Goal: Task Accomplishment & Management: Complete application form

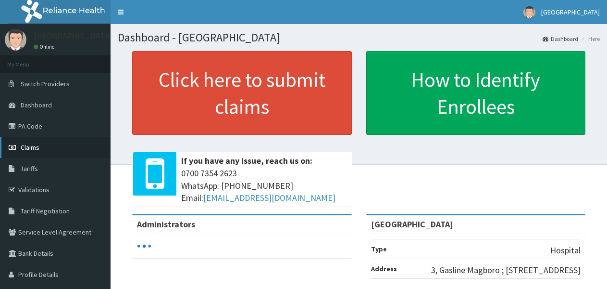
click at [15, 143] on link "Claims" at bounding box center [55, 147] width 111 height 21
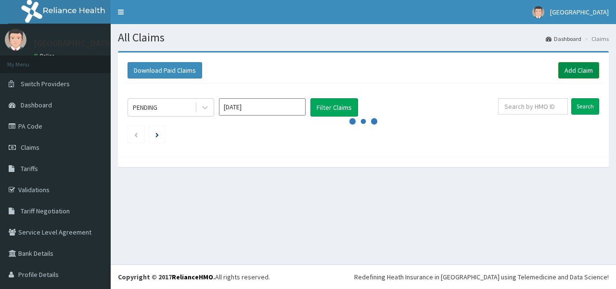
click at [563, 67] on link "Add Claim" at bounding box center [578, 70] width 41 height 16
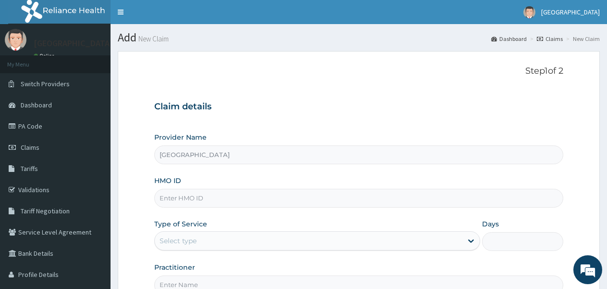
click at [415, 197] on input "HMO ID" at bounding box center [358, 198] width 409 height 19
type input "BFX/10035/A"
click at [469, 235] on div at bounding box center [471, 240] width 17 height 17
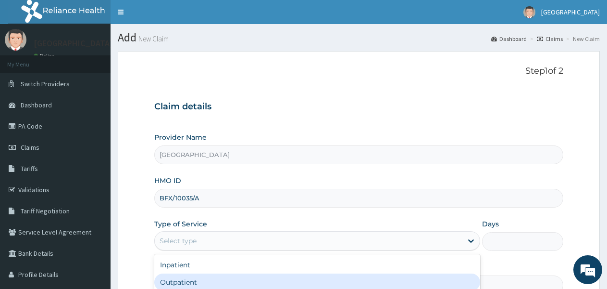
click at [368, 277] on div "Outpatient" at bounding box center [317, 281] width 326 height 17
type input "1"
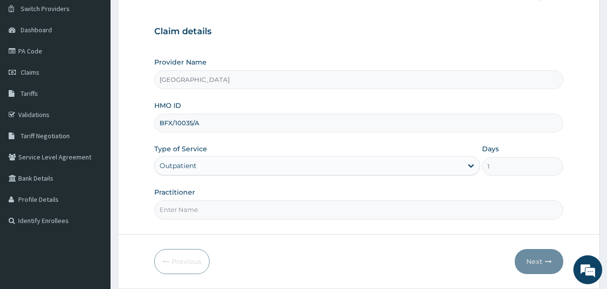
scroll to position [77, 0]
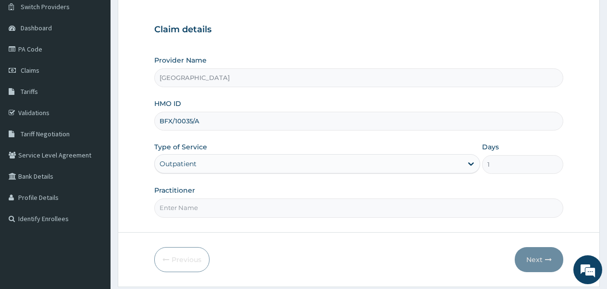
click at [474, 203] on input "Practitioner" at bounding box center [358, 207] width 409 height 19
type input "DOCTOR FAVOUR"
click at [526, 250] on button "Next" at bounding box center [539, 259] width 49 height 25
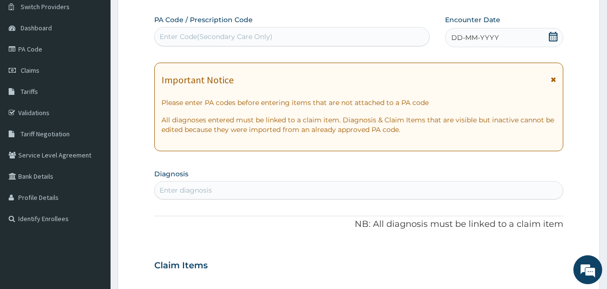
click at [383, 189] on div "Enter diagnosis" at bounding box center [359, 189] width 408 height 15
type input "u"
type input "UPPER"
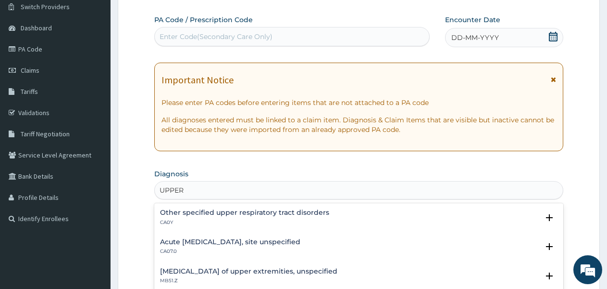
click at [330, 234] on div "Other specified upper respiratory tract disorders CA0Y Select Status Query Quer…" at bounding box center [358, 219] width 409 height 29
click at [301, 240] on h4 "Acute [MEDICAL_DATA], site unspecified" at bounding box center [230, 241] width 140 height 7
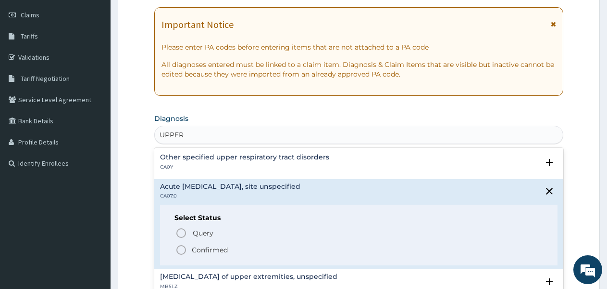
scroll to position [135, 0]
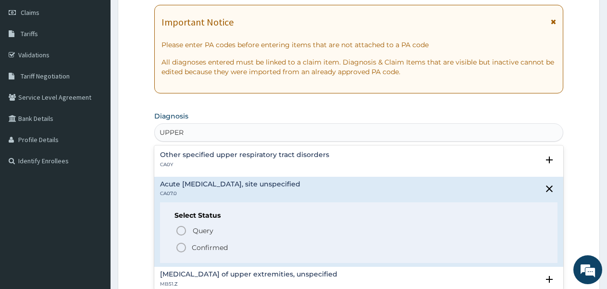
click at [184, 243] on circle "status option filled" at bounding box center [181, 247] width 9 height 9
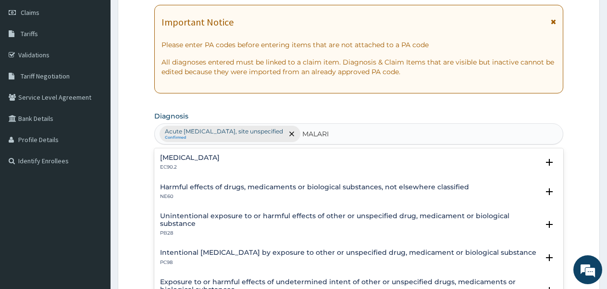
type input "[MEDICAL_DATA]"
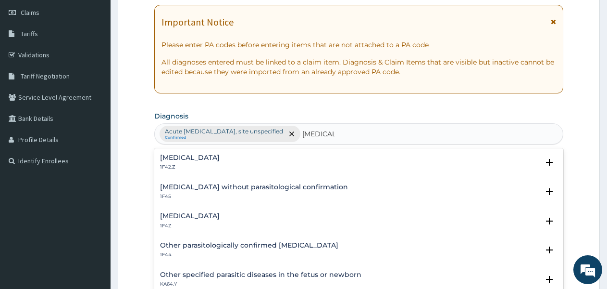
click at [290, 152] on div "Plasmodium malariae malaria without complication 1F42.Z Select Status Query Que…" at bounding box center [358, 164] width 409 height 29
click at [220, 154] on h4 "[MEDICAL_DATA]" at bounding box center [190, 157] width 60 height 7
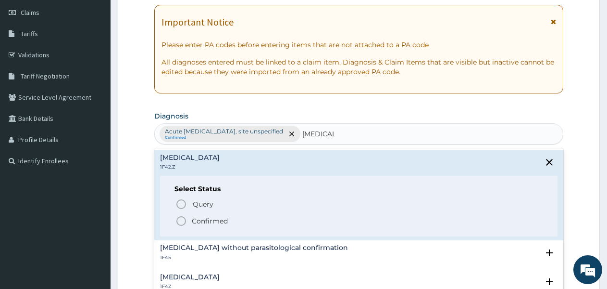
click at [220, 154] on h4 "[MEDICAL_DATA]" at bounding box center [190, 157] width 60 height 7
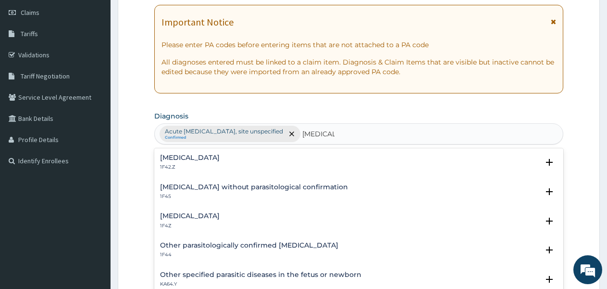
click at [220, 161] on h4 "[MEDICAL_DATA]" at bounding box center [190, 157] width 60 height 7
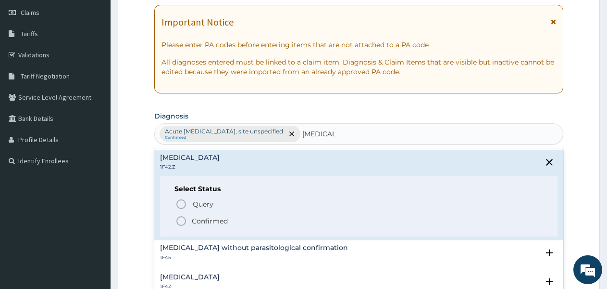
click at [206, 223] on p "Confirmed" at bounding box center [210, 221] width 36 height 10
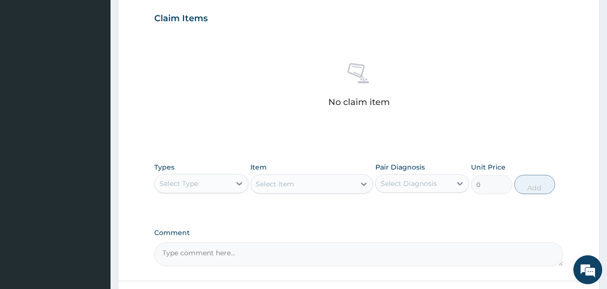
scroll to position [327, 0]
click at [238, 182] on icon at bounding box center [240, 182] width 6 height 3
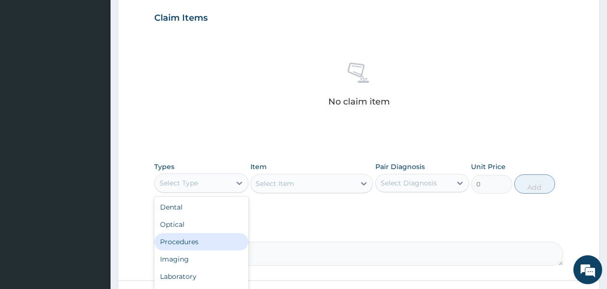
click at [216, 235] on div "Procedures" at bounding box center [201, 241] width 94 height 17
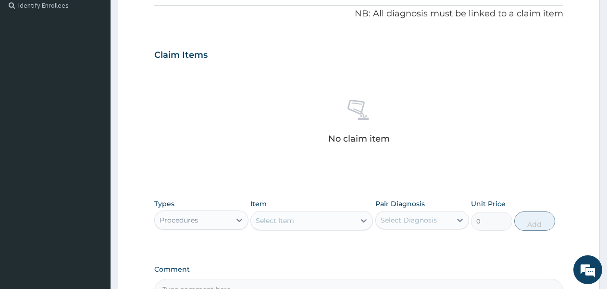
scroll to position [279, 0]
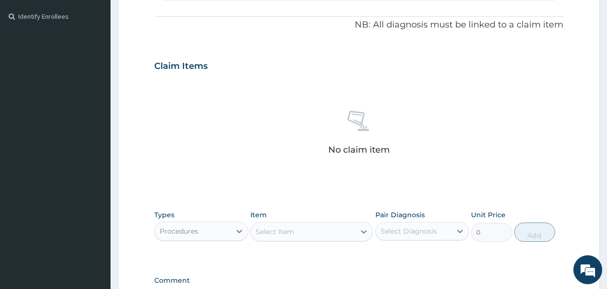
click at [337, 227] on div "Select Item" at bounding box center [303, 231] width 104 height 15
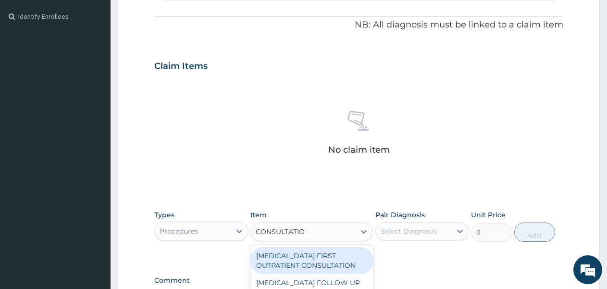
type input "CONSULTATION"
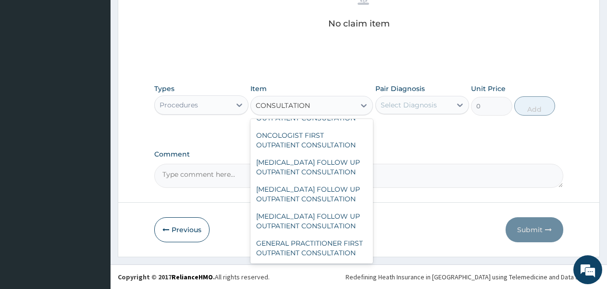
scroll to position [1624, 0]
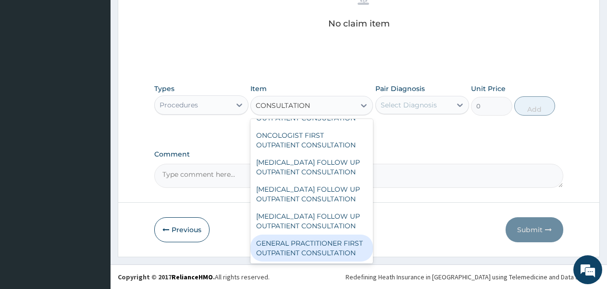
click at [317, 246] on div "GENERAL PRACTITIONER FIRST OUTPATIENT CONSULTATION" at bounding box center [312, 247] width 123 height 27
type input "3750"
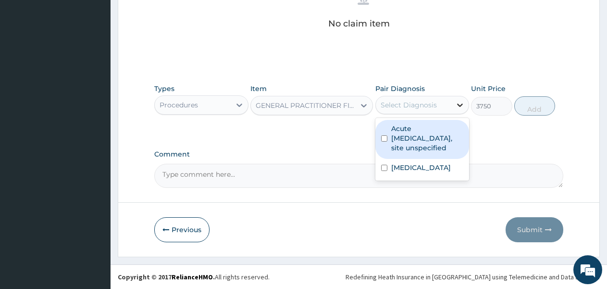
click at [457, 101] on icon at bounding box center [460, 105] width 10 height 10
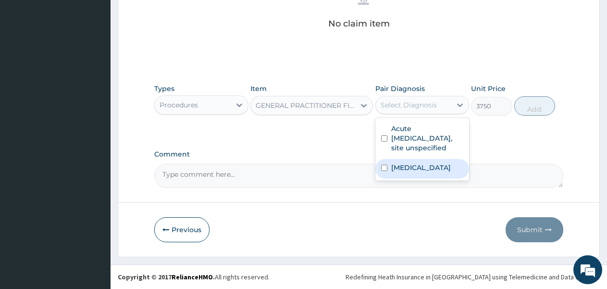
click at [429, 172] on label "[MEDICAL_DATA]" at bounding box center [421, 168] width 60 height 10
checkbox input "true"
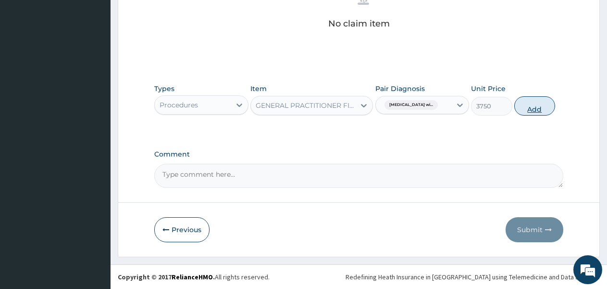
click at [537, 103] on button "Add" at bounding box center [535, 105] width 41 height 19
type input "0"
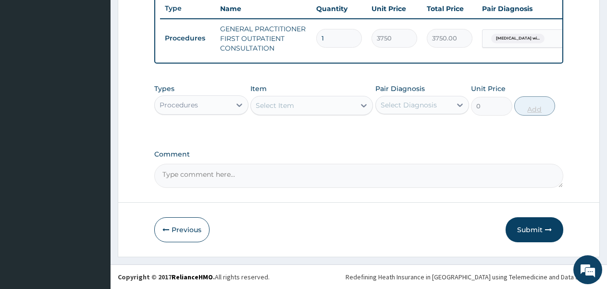
scroll to position [373, 0]
click at [238, 102] on icon at bounding box center [240, 105] width 10 height 10
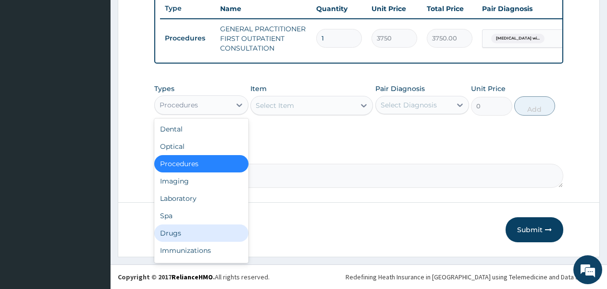
click at [202, 226] on div "Drugs" at bounding box center [201, 232] width 94 height 17
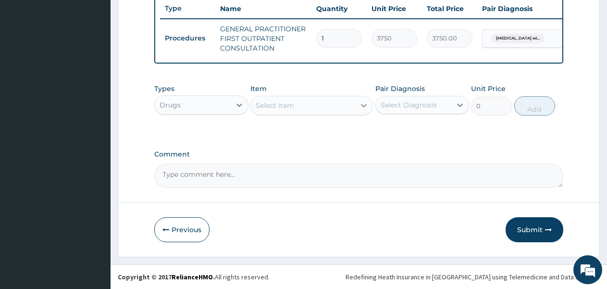
click at [358, 100] on div at bounding box center [363, 105] width 17 height 17
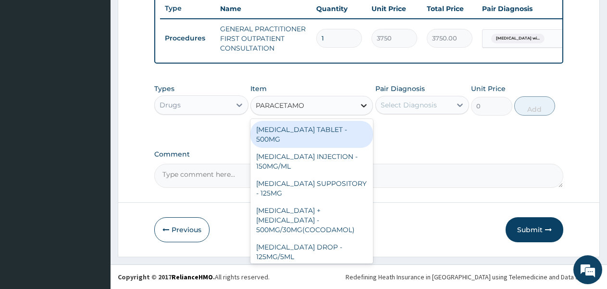
type input "[MEDICAL_DATA]"
click at [327, 131] on div "[MEDICAL_DATA] TABLET - 500MG" at bounding box center [312, 134] width 123 height 27
type input "33.599999999999994"
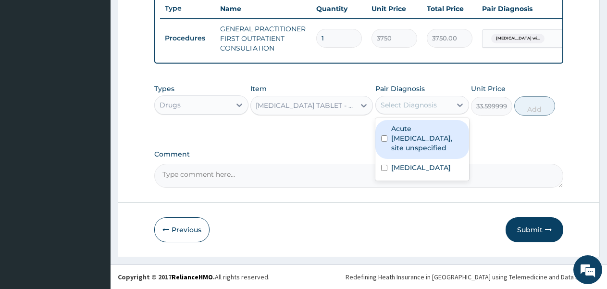
click at [444, 104] on div "Select Diagnosis" at bounding box center [414, 104] width 76 height 15
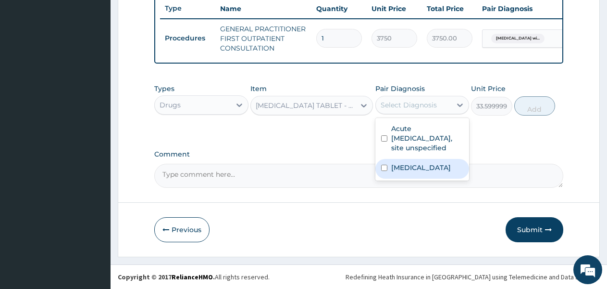
click at [426, 172] on label "[MEDICAL_DATA]" at bounding box center [421, 168] width 60 height 10
checkbox input "true"
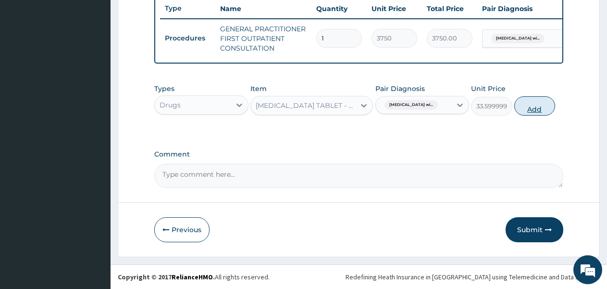
click at [542, 105] on button "Add" at bounding box center [535, 105] width 41 height 19
type input "0"
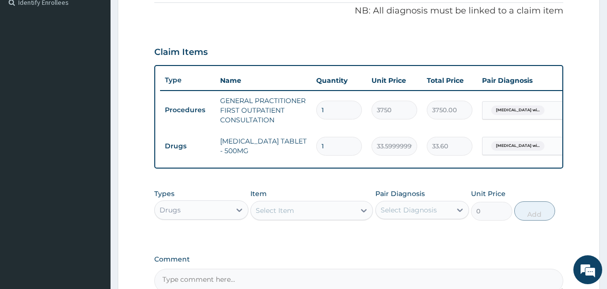
scroll to position [277, 0]
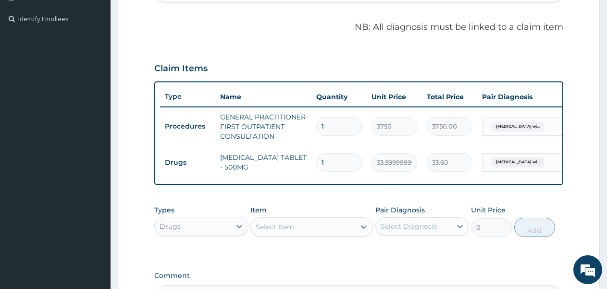
click at [325, 162] on input "1" at bounding box center [339, 162] width 46 height 19
type input "0.00"
type input "3"
type input "100.80"
type input "30"
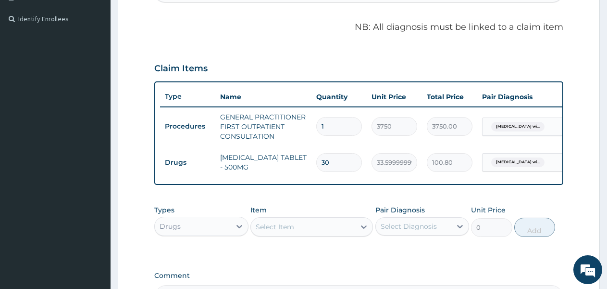
type input "1008.00"
type input "301"
type input "10113.60"
click at [316, 241] on div "Types Drugs Item Select Item Pair Diagnosis Select Diagnosis Unit Price 0 Add" at bounding box center [358, 220] width 409 height 41
click at [333, 164] on input "301" at bounding box center [339, 162] width 46 height 19
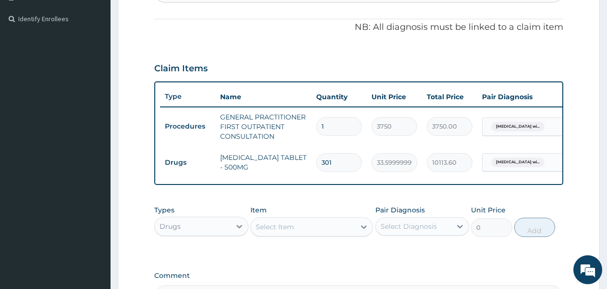
type input "30"
type input "1008.00"
type input "300"
type input "10080.00"
type input "30"
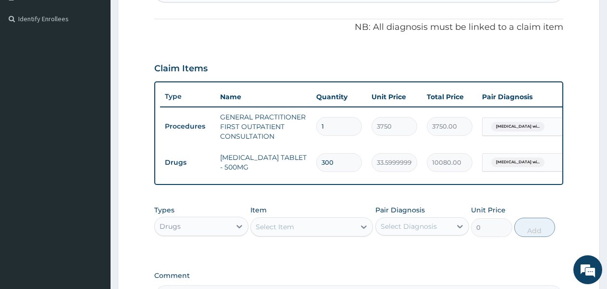
type input "1008.00"
type input "29"
type input "974.40"
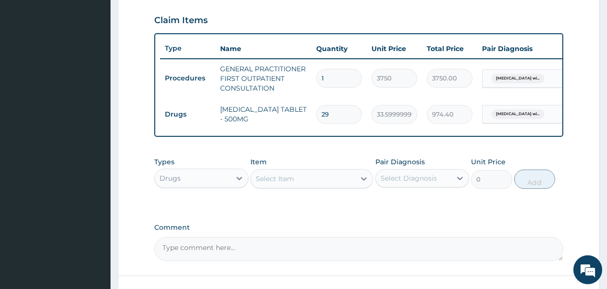
type input "2"
type input "67.20"
type input "0.00"
type input "3"
type input "100.80"
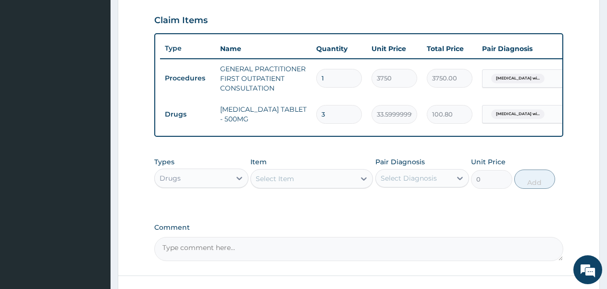
type input "30"
type input "1008.00"
type input "30"
click at [313, 186] on div "Select Item" at bounding box center [303, 178] width 104 height 15
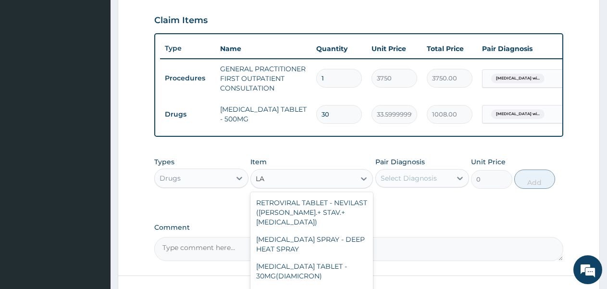
type input "L"
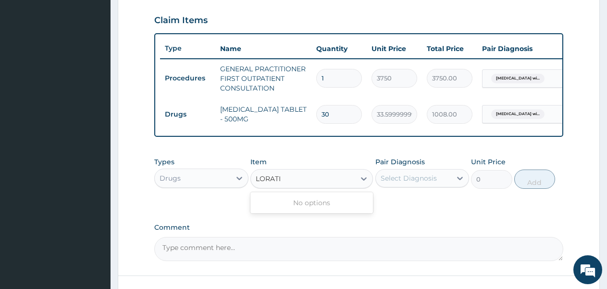
type input "LORAT"
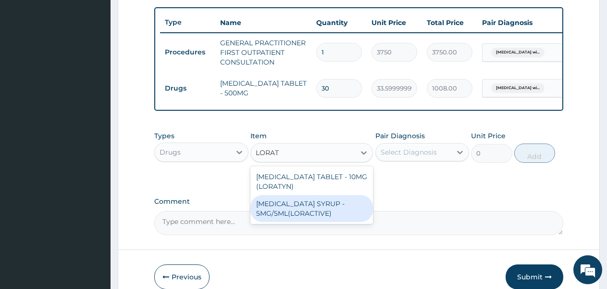
scroll to position [406, 0]
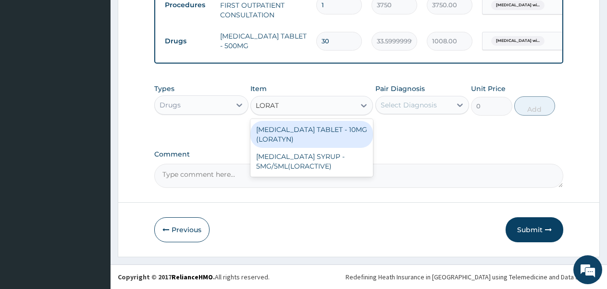
click at [329, 137] on div "[MEDICAL_DATA] TABLET - 10MG (LORATYN)" at bounding box center [312, 134] width 123 height 27
type input "98"
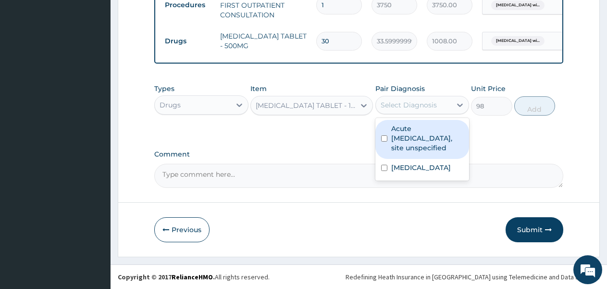
click at [433, 101] on div "Select Diagnosis" at bounding box center [409, 105] width 56 height 10
click at [414, 139] on label "Acute [MEDICAL_DATA], site unspecified" at bounding box center [427, 138] width 73 height 29
checkbox input "true"
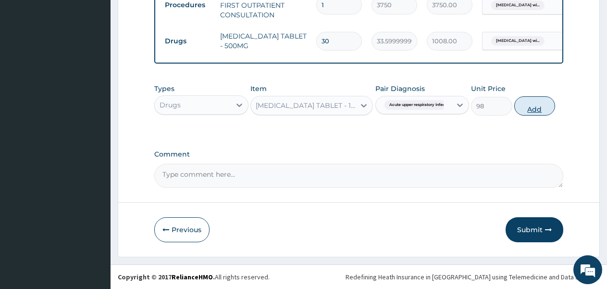
click at [533, 101] on button "Add" at bounding box center [535, 105] width 41 height 19
type input "0"
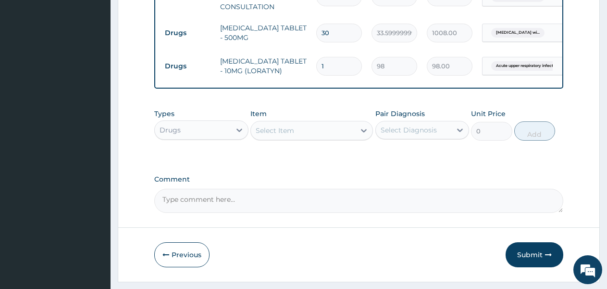
scroll to position [358, 0]
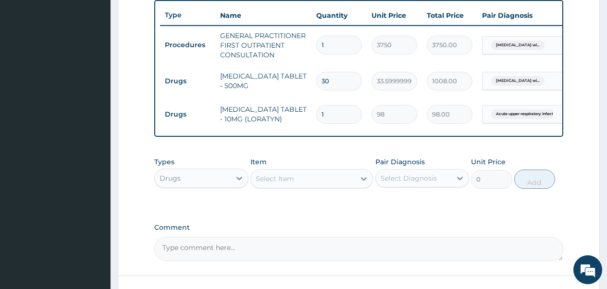
click at [333, 113] on input "1" at bounding box center [339, 114] width 46 height 19
type input "0.00"
type input "5"
type input "490.00"
type input "5"
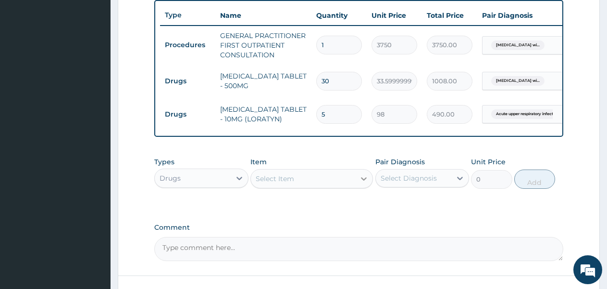
click at [365, 183] on icon at bounding box center [364, 179] width 10 height 10
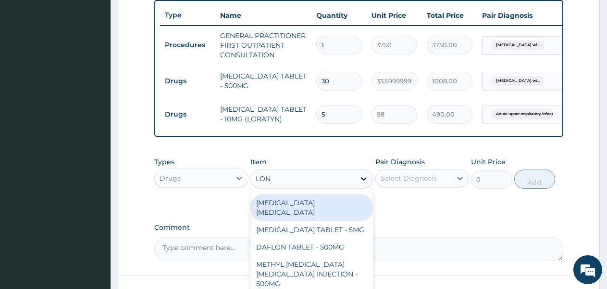
type input "[PERSON_NAME]"
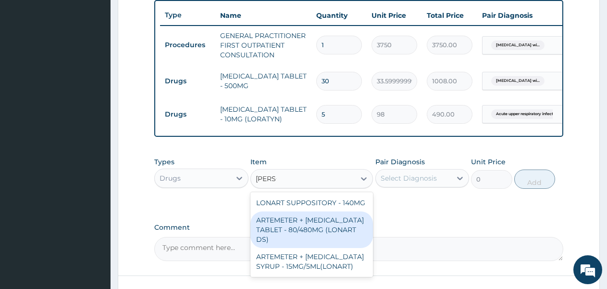
click at [326, 228] on div "ARTEMETER + [MEDICAL_DATA] TABLET - 80/480MG (LONART DS)" at bounding box center [312, 229] width 123 height 37
type input "588"
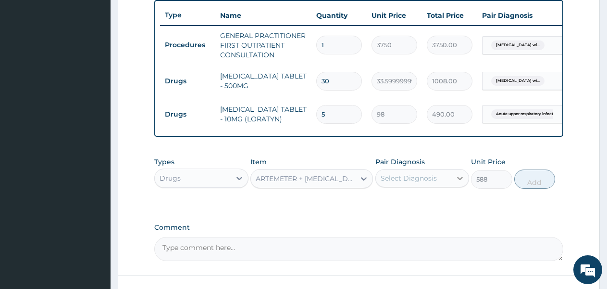
click at [458, 180] on icon at bounding box center [460, 177] width 6 height 3
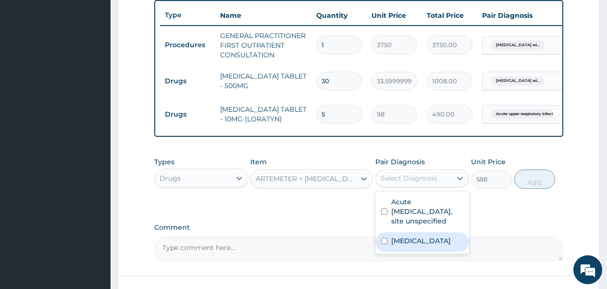
click at [425, 245] on label "[MEDICAL_DATA]" at bounding box center [421, 241] width 60 height 10
checkbox input "true"
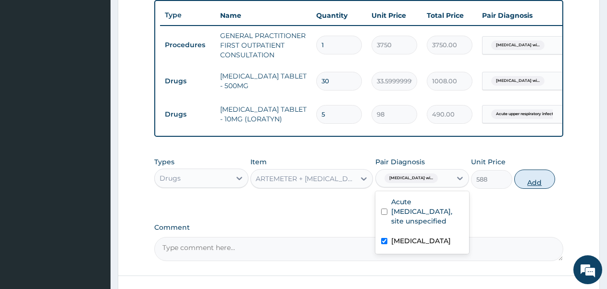
click at [541, 187] on button "Add" at bounding box center [535, 178] width 41 height 19
type input "0"
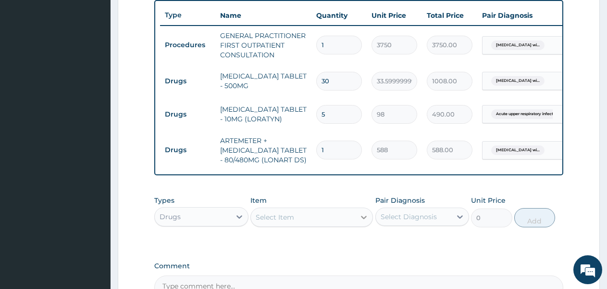
click at [361, 221] on icon at bounding box center [364, 217] width 10 height 10
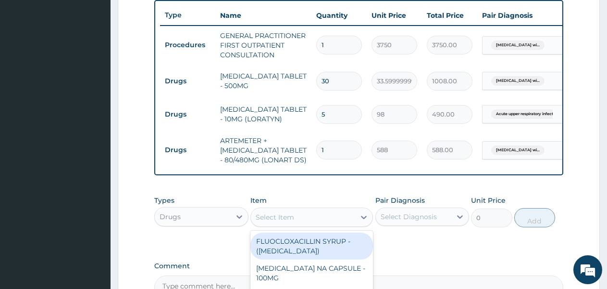
click at [328, 148] on input "1" at bounding box center [339, 149] width 46 height 19
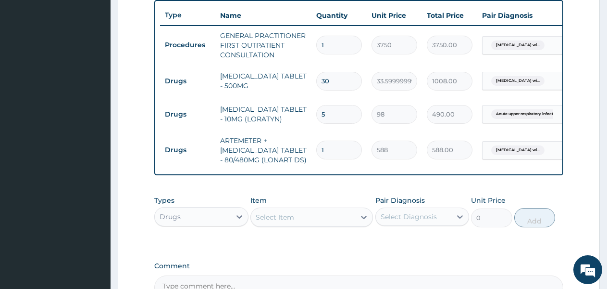
type input "0.00"
type input "6"
type input "3528.00"
type input "6"
click at [347, 220] on div "Select Item" at bounding box center [303, 216] width 104 height 15
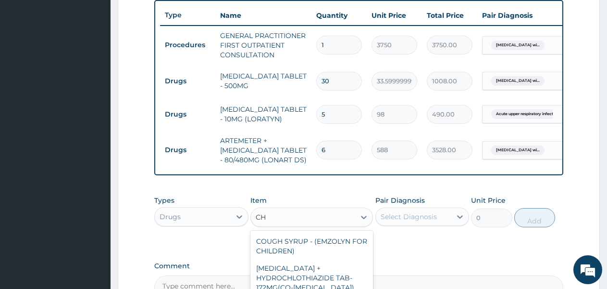
type input "C"
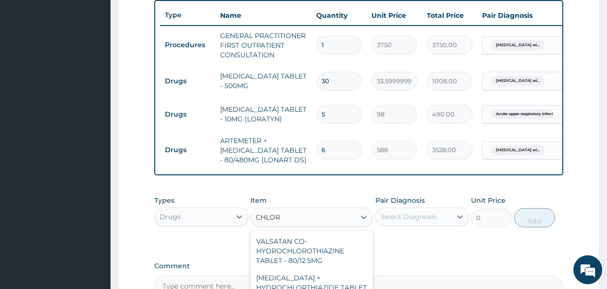
type input "CHLORO"
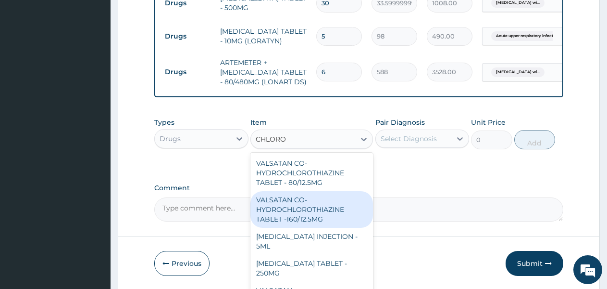
scroll to position [429, 0]
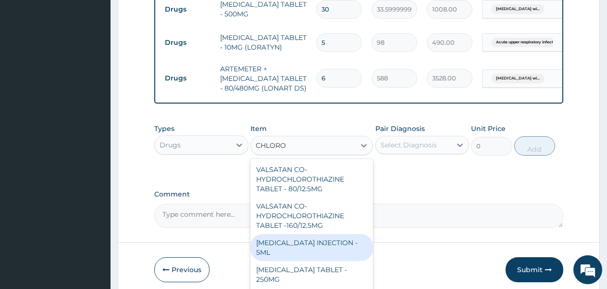
click at [337, 253] on div "[MEDICAL_DATA] INJECTION - 5ML" at bounding box center [312, 247] width 123 height 27
type input "168"
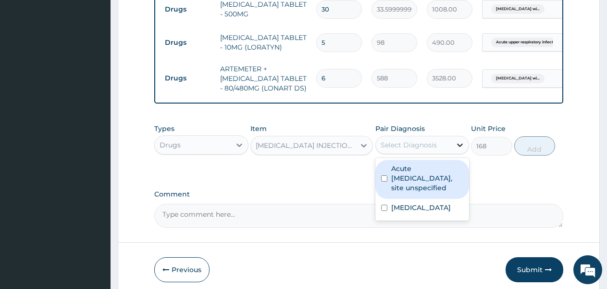
click at [459, 150] on icon at bounding box center [460, 145] width 10 height 10
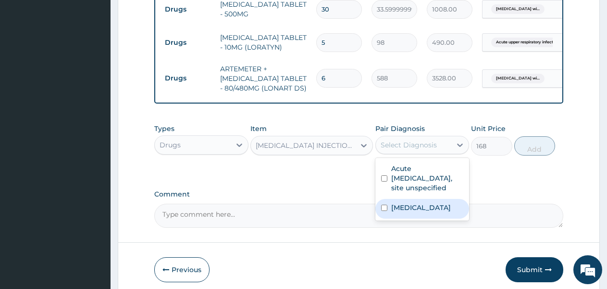
click at [417, 212] on label "[MEDICAL_DATA]" at bounding box center [421, 207] width 60 height 10
checkbox input "true"
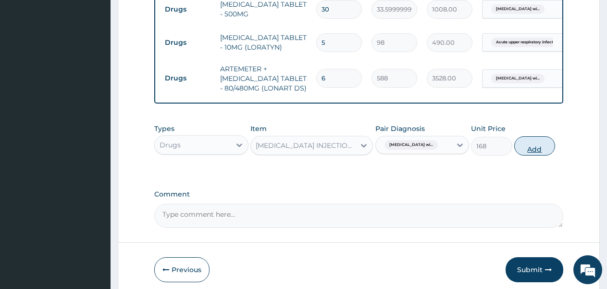
click at [530, 155] on button "Add" at bounding box center [535, 145] width 41 height 19
type input "0"
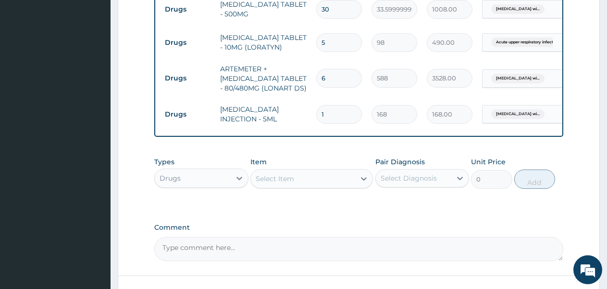
click at [334, 185] on div "Select Item" at bounding box center [303, 178] width 104 height 15
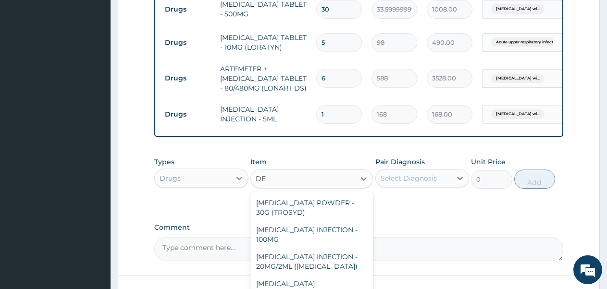
type input "D"
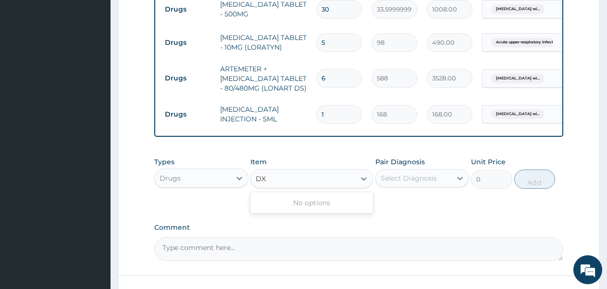
type input "D"
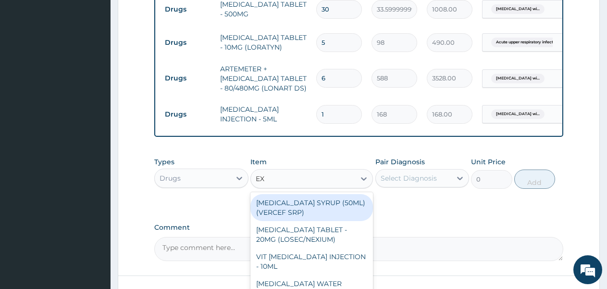
type input "EXA"
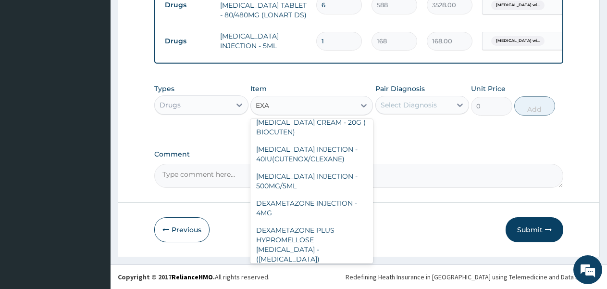
scroll to position [77, 0]
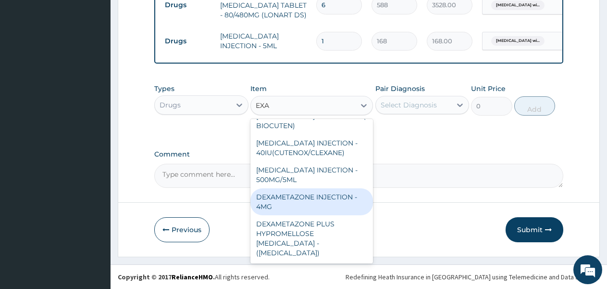
click at [307, 215] on div "DEXAMETAZONE INJECTION - 4MG" at bounding box center [312, 201] width 123 height 27
type input "280"
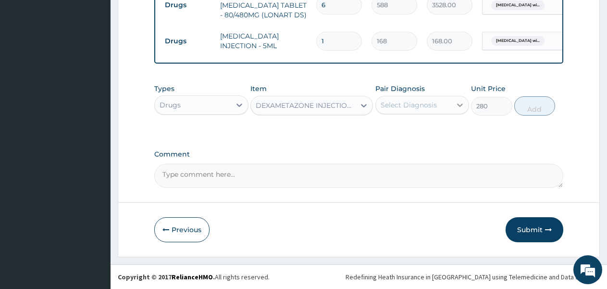
click at [458, 110] on icon at bounding box center [460, 105] width 10 height 10
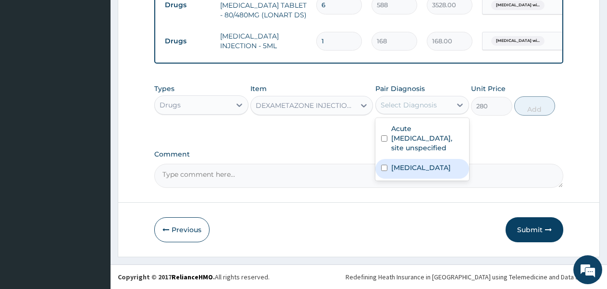
click at [440, 172] on label "[MEDICAL_DATA]" at bounding box center [421, 168] width 60 height 10
checkbox input "true"
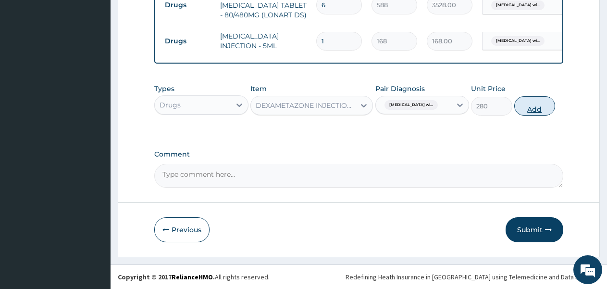
click at [524, 115] on button "Add" at bounding box center [535, 105] width 41 height 19
type input "0"
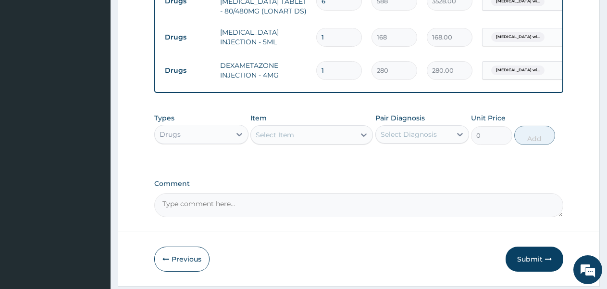
click at [342, 142] on div "Select Item" at bounding box center [303, 134] width 104 height 15
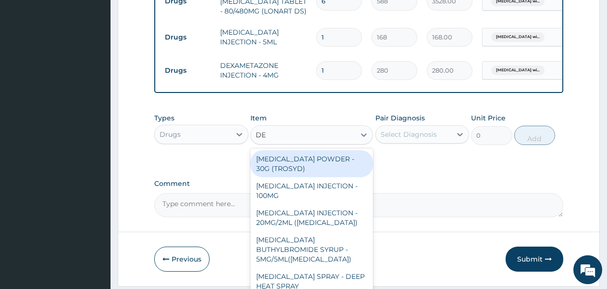
type input "DEQ"
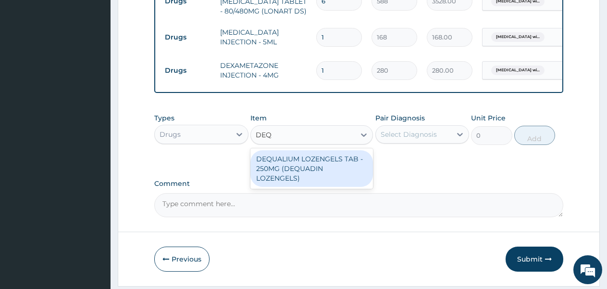
click at [330, 173] on div "DEQUALIUM LOZENGELS TAB - 250MG (DEQUADIN LOZENGELS)" at bounding box center [312, 168] width 123 height 37
type input "112"
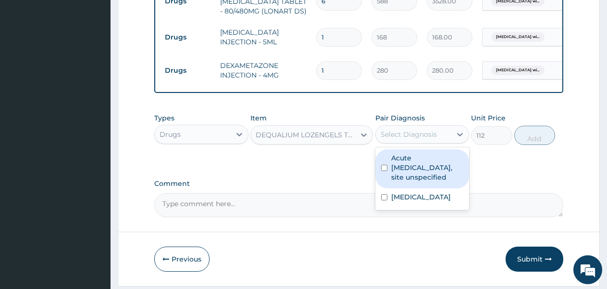
click at [421, 139] on div "Select Diagnosis" at bounding box center [409, 134] width 56 height 10
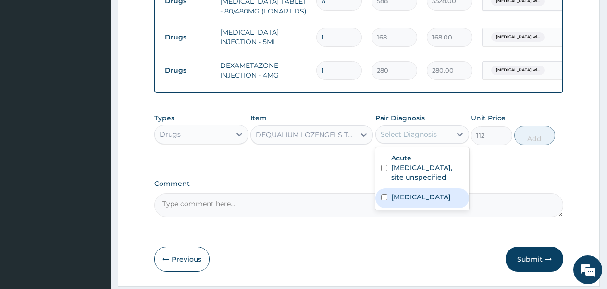
click at [417, 202] on label "[MEDICAL_DATA]" at bounding box center [421, 197] width 60 height 10
checkbox input "true"
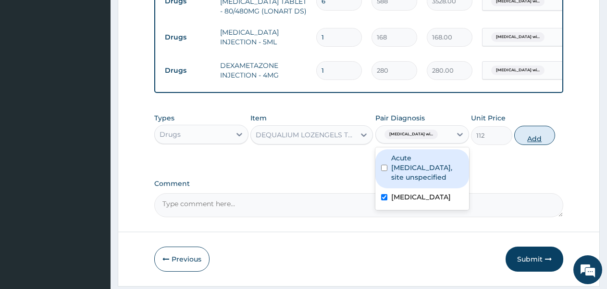
click at [517, 145] on button "Add" at bounding box center [535, 135] width 41 height 19
type input "0"
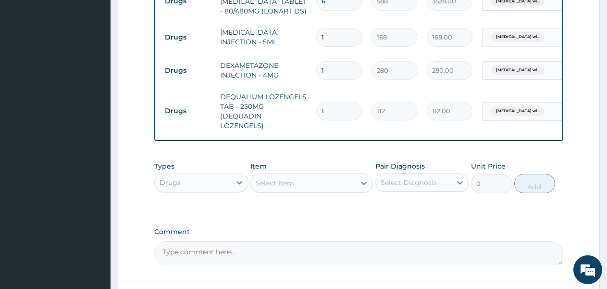
click at [333, 115] on input "1" at bounding box center [339, 110] width 46 height 19
type input "0.00"
type input "6"
type input "672.00"
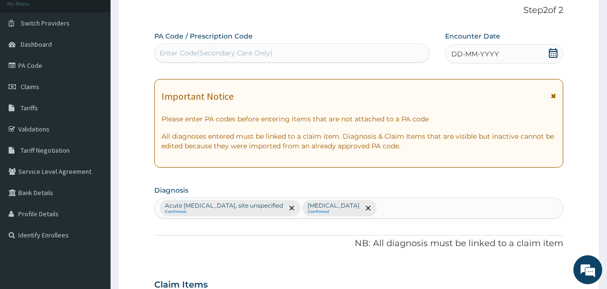
scroll to position [45, 0]
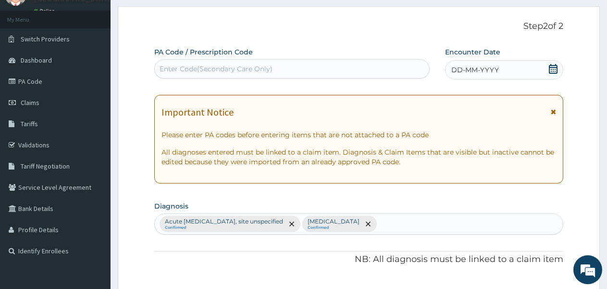
type input "6"
click at [456, 72] on span "DD-MM-YYYY" at bounding box center [476, 70] width 48 height 10
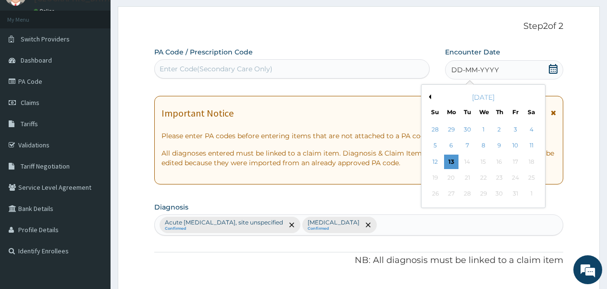
click at [456, 73] on span "DD-MM-YYYY" at bounding box center [476, 70] width 48 height 10
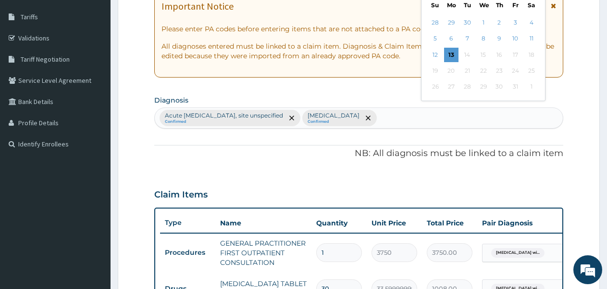
scroll to position [122, 0]
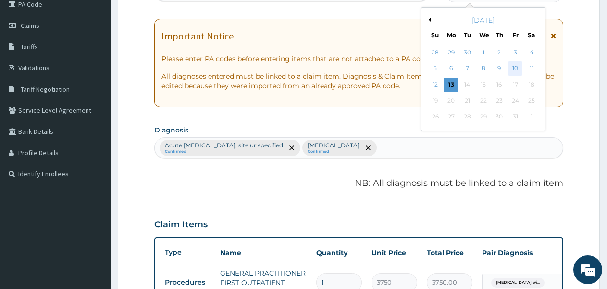
click at [514, 62] on div "10" at bounding box center [515, 69] width 14 height 14
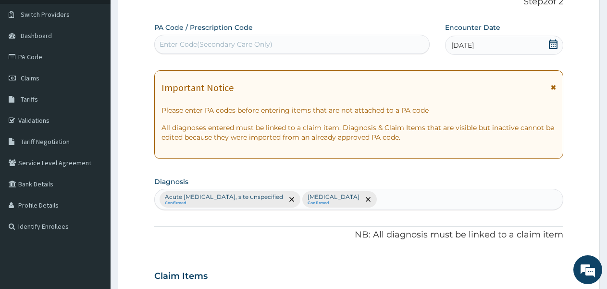
scroll to position [64, 0]
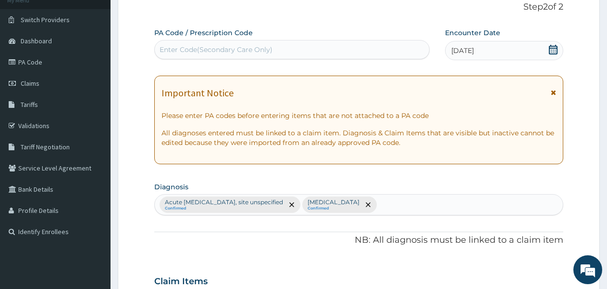
click at [467, 50] on span "10-10-2025" at bounding box center [463, 51] width 23 height 10
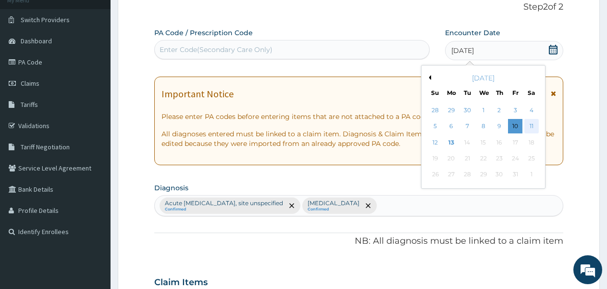
click at [529, 120] on div "11" at bounding box center [532, 126] width 14 height 14
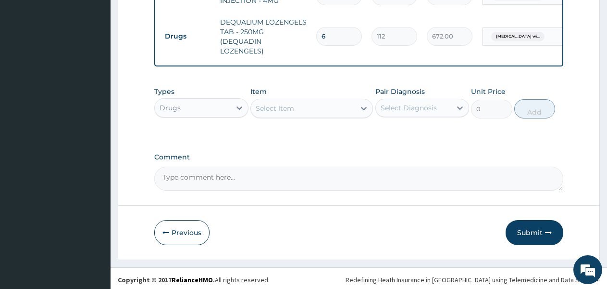
scroll to position [597, 0]
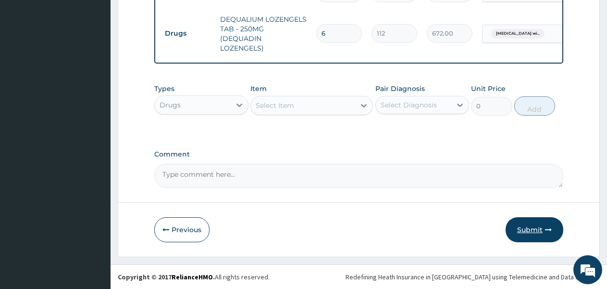
click at [537, 226] on button "Submit" at bounding box center [535, 229] width 58 height 25
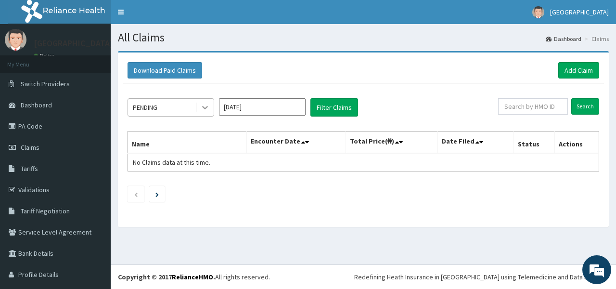
click at [202, 107] on icon at bounding box center [205, 107] width 6 height 3
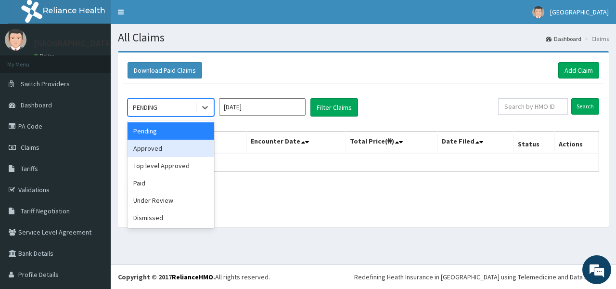
click at [197, 143] on div "Approved" at bounding box center [170, 147] width 87 height 17
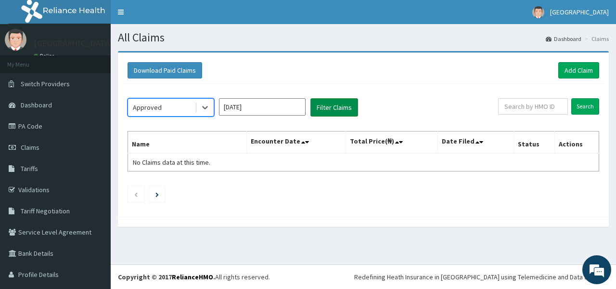
click at [332, 104] on button "Filter Claims" at bounding box center [334, 107] width 48 height 18
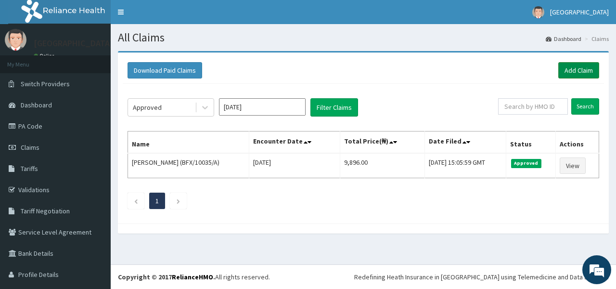
click at [570, 62] on link "Add Claim" at bounding box center [578, 70] width 41 height 16
click at [570, 65] on link "Add Claim" at bounding box center [578, 70] width 41 height 16
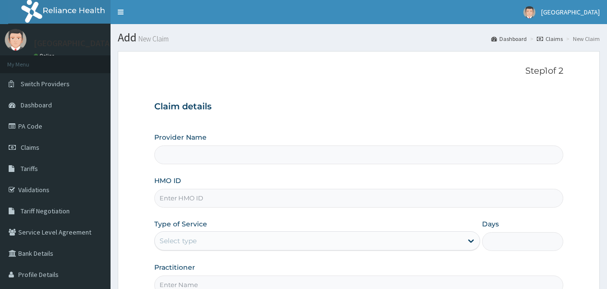
type input "[GEOGRAPHIC_DATA]"
click at [270, 199] on input "HMO ID" at bounding box center [358, 198] width 409 height 19
type input "N10/10017/A"
click at [340, 238] on div "Select type" at bounding box center [308, 240] width 307 height 15
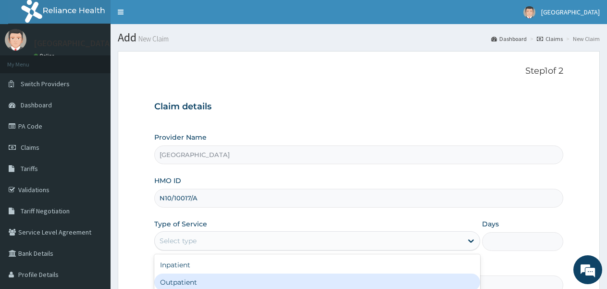
click at [274, 281] on div "Outpatient" at bounding box center [317, 281] width 326 height 17
type input "1"
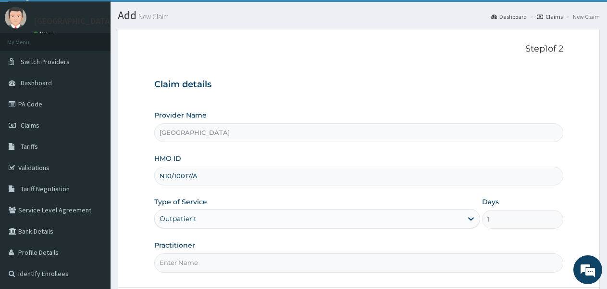
scroll to position [38, 0]
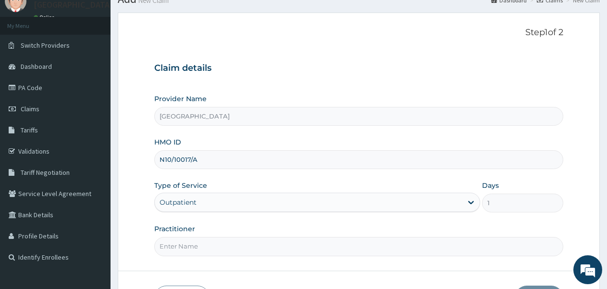
click at [412, 240] on input "Practitioner" at bounding box center [358, 246] width 409 height 19
type input "DOCTOR FAVOUR"
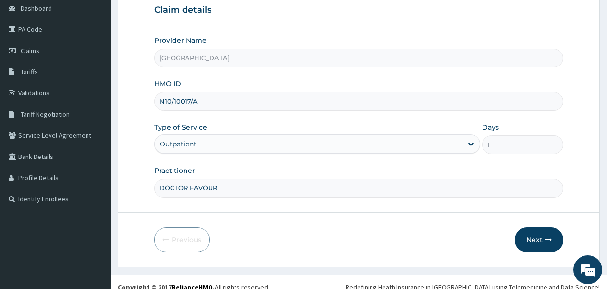
scroll to position [107, 0]
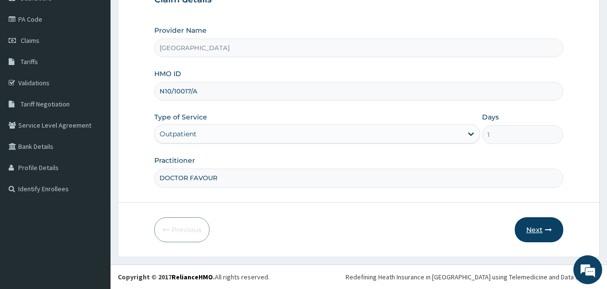
click at [542, 222] on button "Next" at bounding box center [539, 229] width 49 height 25
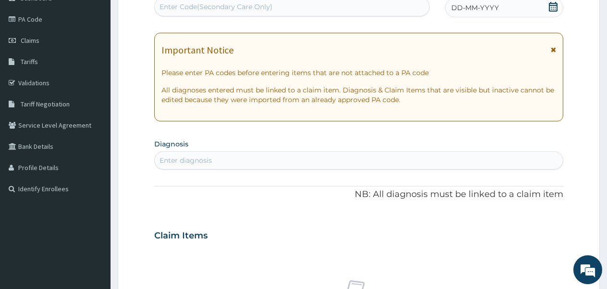
click at [453, 0] on div "DD-MM-YYYY" at bounding box center [504, 7] width 118 height 19
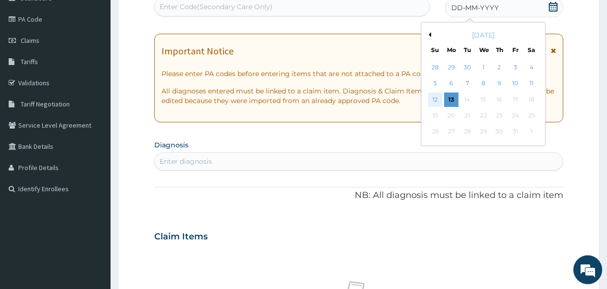
click at [438, 99] on div "12" at bounding box center [436, 99] width 14 height 14
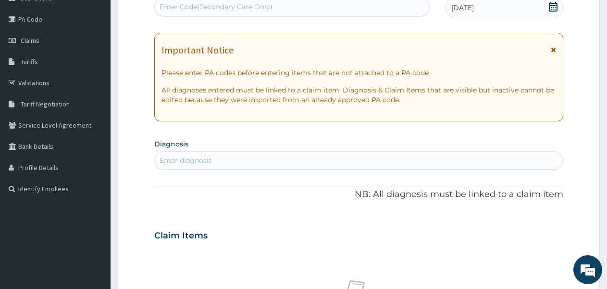
click at [272, 152] on div "Enter diagnosis" at bounding box center [359, 159] width 408 height 15
click at [272, 155] on div "Enter diagnosis" at bounding box center [359, 159] width 408 height 15
type input "[MEDICAL_DATA]"
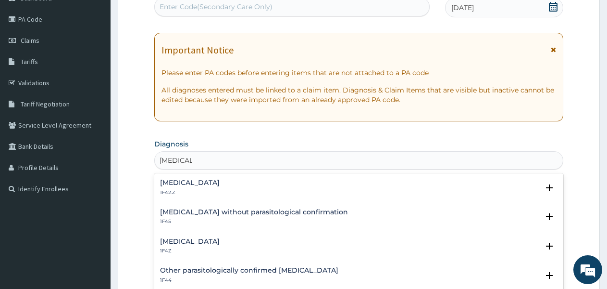
click at [220, 184] on h4 "[MEDICAL_DATA]" at bounding box center [190, 182] width 60 height 7
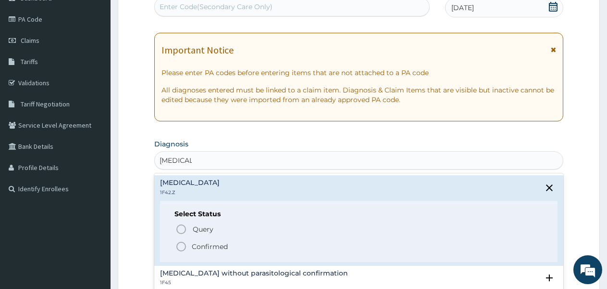
click at [189, 246] on span "Confirmed" at bounding box center [360, 246] width 368 height 12
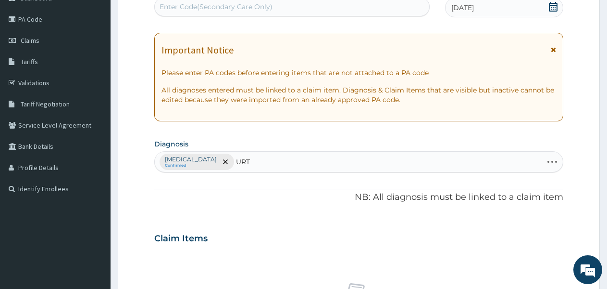
type input "URTI"
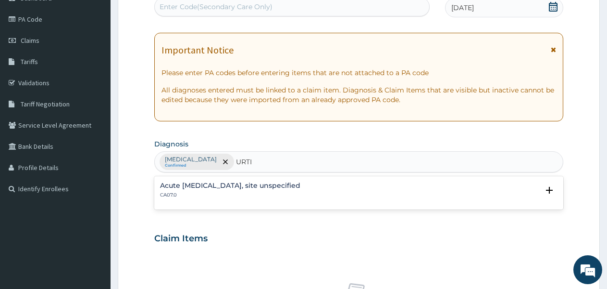
click at [301, 185] on h4 "Acute [MEDICAL_DATA], site unspecified" at bounding box center [230, 185] width 140 height 7
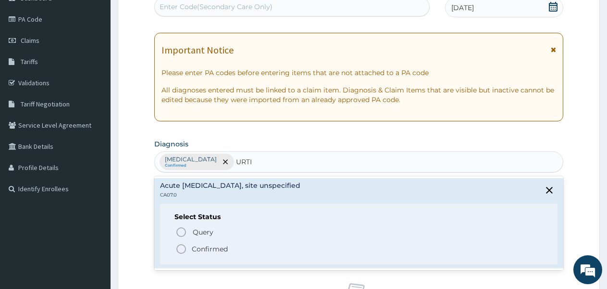
click at [180, 247] on icon "status option filled" at bounding box center [182, 249] width 12 height 12
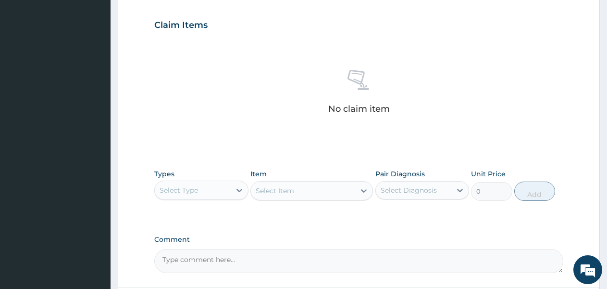
scroll to position [309, 0]
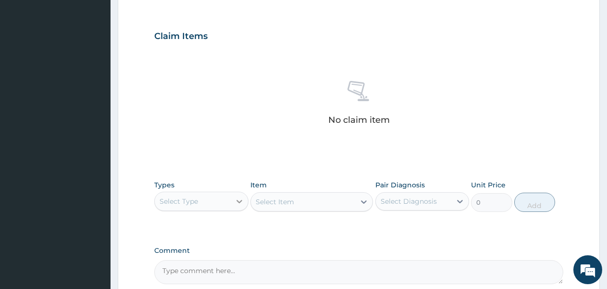
click at [238, 204] on icon at bounding box center [240, 201] width 10 height 10
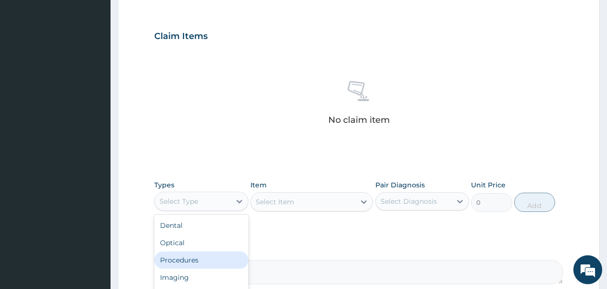
click at [214, 258] on div "Procedures" at bounding box center [201, 259] width 94 height 17
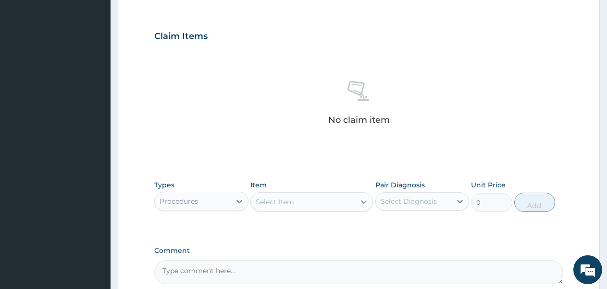
click at [363, 198] on icon at bounding box center [364, 202] width 10 height 10
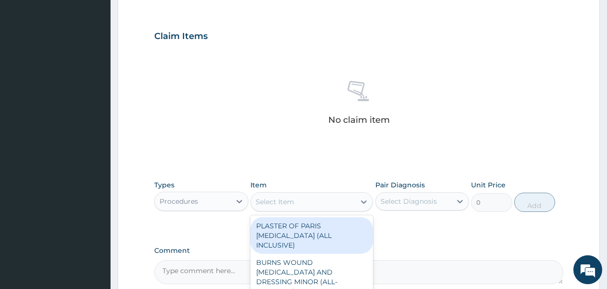
click at [327, 197] on div "Select Item" at bounding box center [303, 201] width 104 height 15
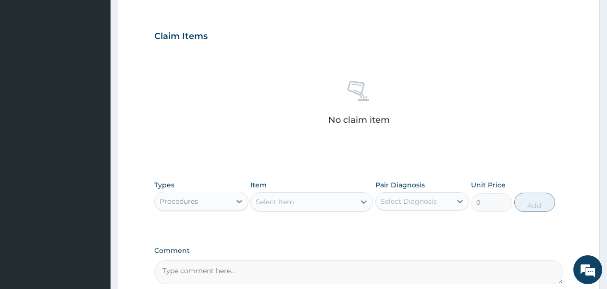
click at [327, 197] on div "Select Item" at bounding box center [303, 201] width 104 height 15
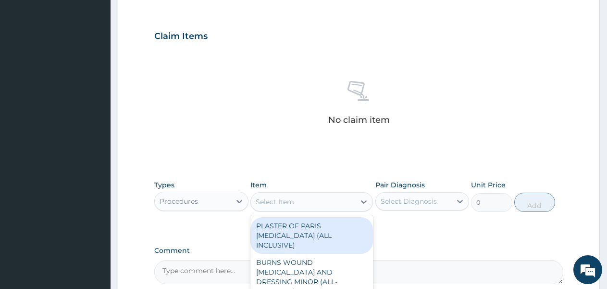
click at [287, 192] on div "Select Item" at bounding box center [312, 201] width 123 height 19
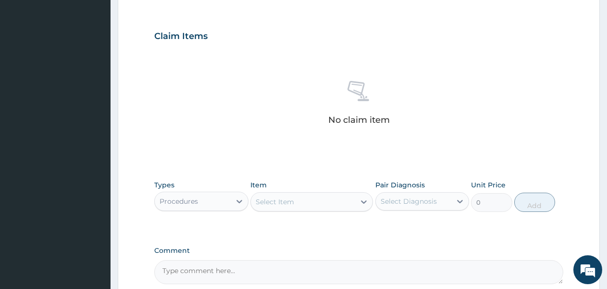
click at [282, 197] on div "Select Item" at bounding box center [275, 202] width 38 height 10
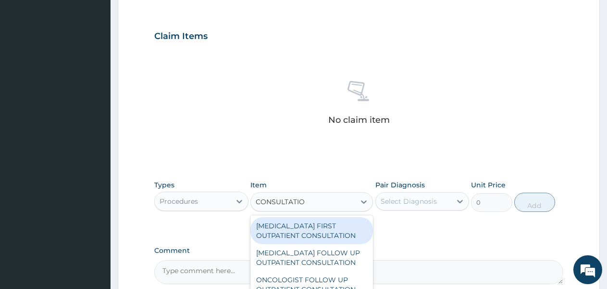
type input "CONSULTATION"
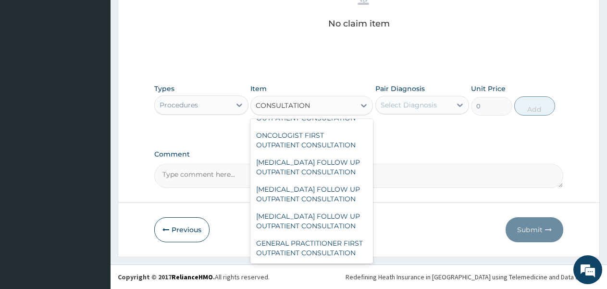
scroll to position [1624, 0]
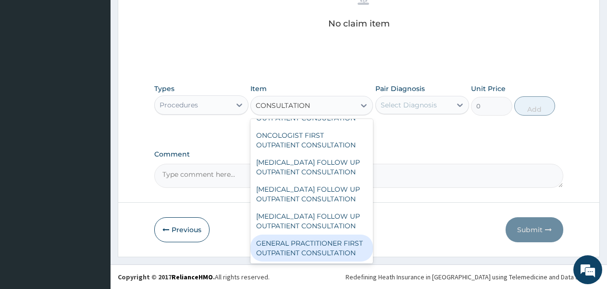
click at [331, 236] on div "GENERAL PRACTITIONER FIRST OUTPATIENT CONSULTATION" at bounding box center [312, 247] width 123 height 27
type input "3750"
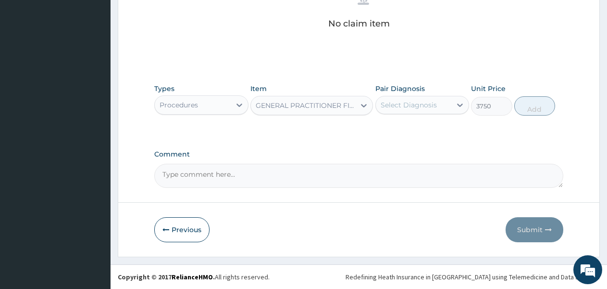
click at [448, 103] on div "Select Diagnosis" at bounding box center [414, 104] width 76 height 15
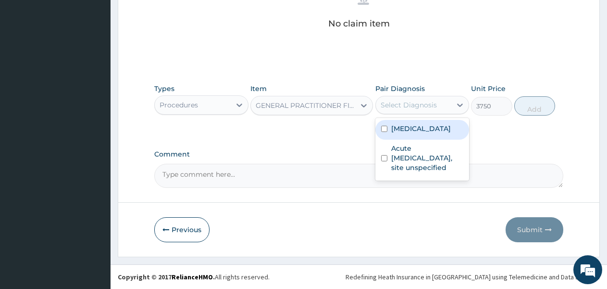
click at [448, 103] on div "Select Diagnosis" at bounding box center [414, 104] width 76 height 15
click at [435, 126] on label "[MEDICAL_DATA]" at bounding box center [421, 129] width 60 height 10
checkbox input "true"
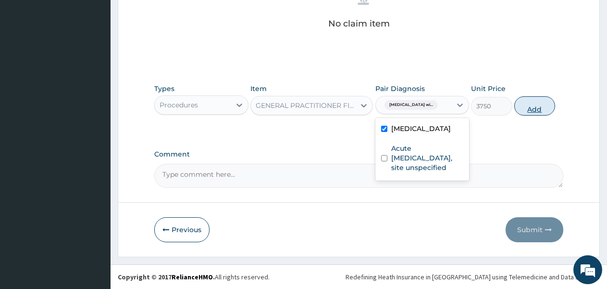
click at [528, 101] on button "Add" at bounding box center [535, 105] width 41 height 19
type input "0"
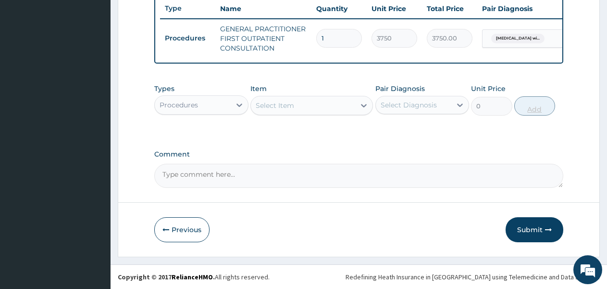
scroll to position [373, 0]
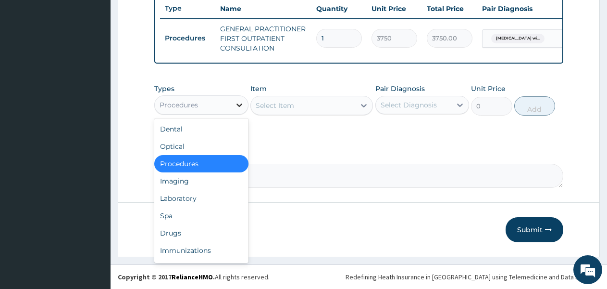
click at [237, 100] on icon at bounding box center [240, 105] width 10 height 10
click at [173, 228] on div "Drugs" at bounding box center [201, 232] width 94 height 17
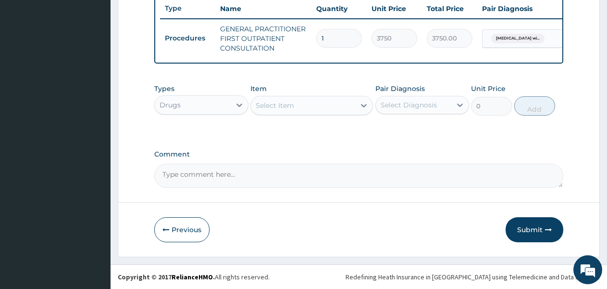
click at [341, 101] on div "Select Item" at bounding box center [303, 105] width 104 height 15
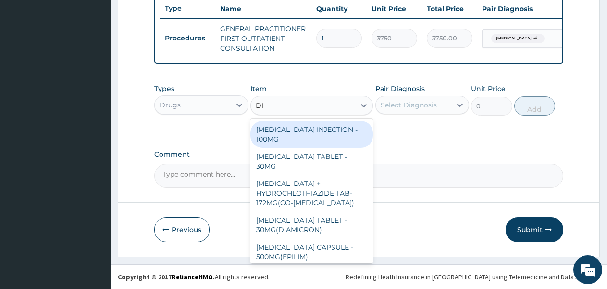
type input "DIC"
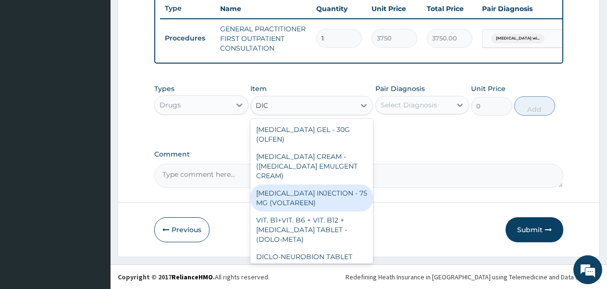
click at [331, 186] on div "[MEDICAL_DATA] INJECTION - 75 MG (VOLTAREEN)" at bounding box center [312, 197] width 123 height 27
type input "588"
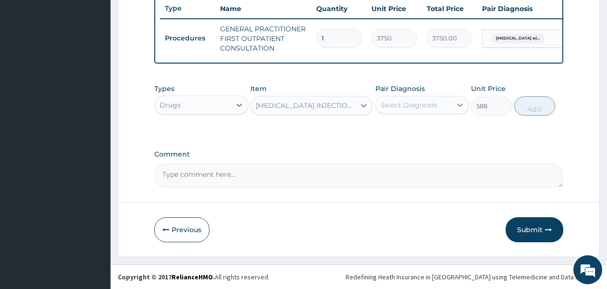
click at [457, 101] on icon at bounding box center [460, 105] width 10 height 10
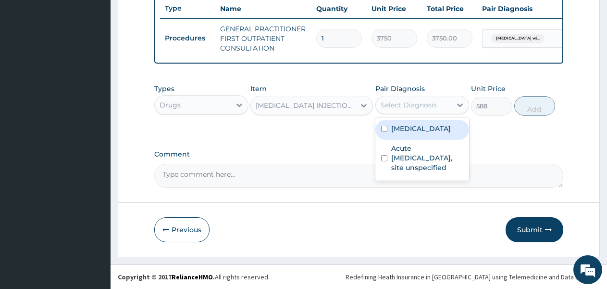
click at [423, 133] on label "[MEDICAL_DATA]" at bounding box center [421, 129] width 60 height 10
checkbox input "true"
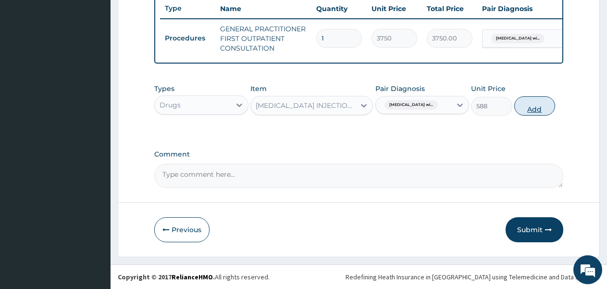
click at [540, 104] on button "Add" at bounding box center [535, 105] width 41 height 19
type input "0"
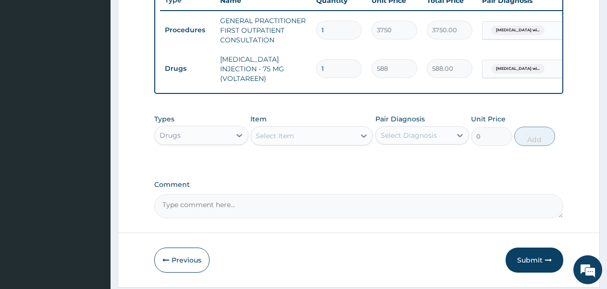
click at [366, 135] on icon at bounding box center [364, 136] width 10 height 10
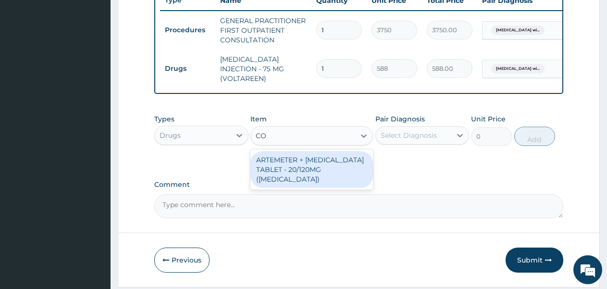
type input "C"
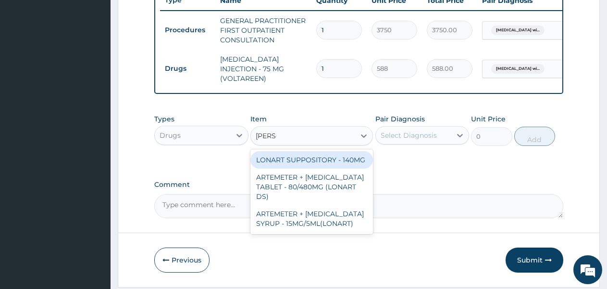
type input "LONAR"
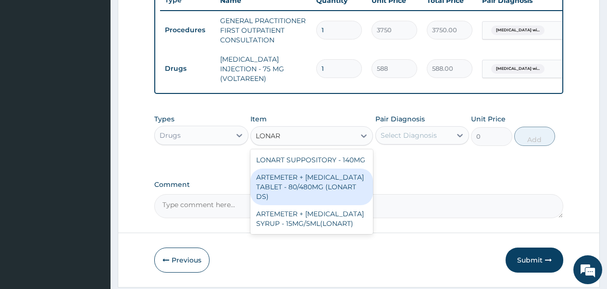
click at [336, 197] on div "ARTEMETER + [MEDICAL_DATA] TABLET - 80/480MG (LONART DS)" at bounding box center [312, 186] width 123 height 37
type input "588"
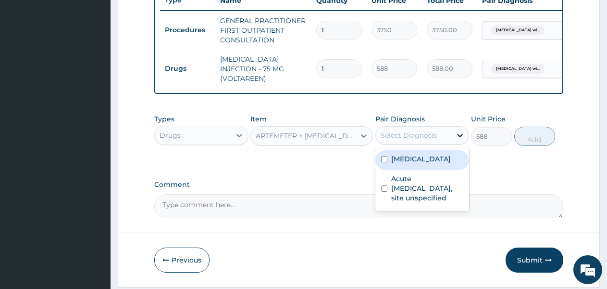
click at [455, 134] on div at bounding box center [460, 134] width 17 height 17
click at [438, 164] on label "[MEDICAL_DATA]" at bounding box center [421, 159] width 60 height 10
checkbox input "true"
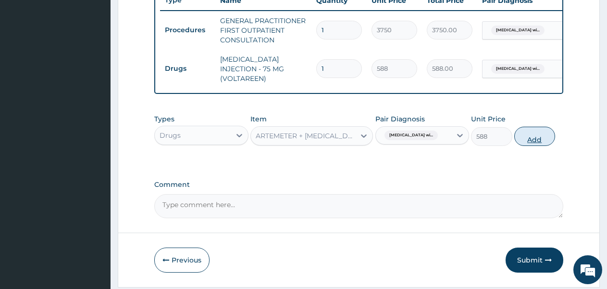
click at [541, 139] on button "Add" at bounding box center [535, 135] width 41 height 19
type input "0"
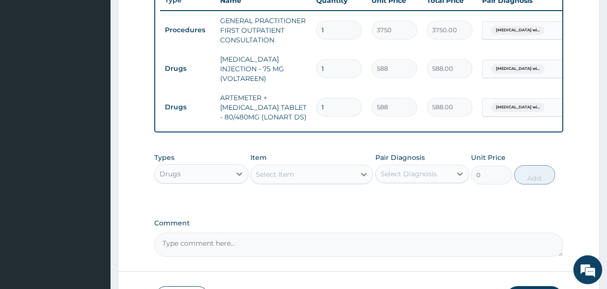
click at [334, 176] on div "Select Item" at bounding box center [303, 173] width 104 height 15
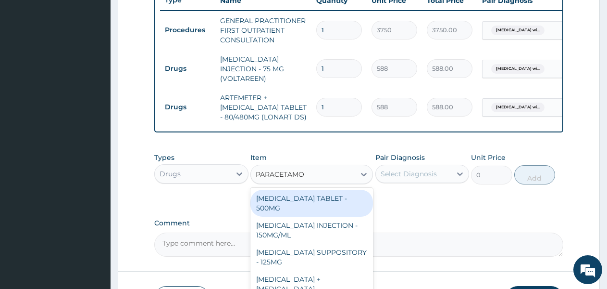
type input "[MEDICAL_DATA]"
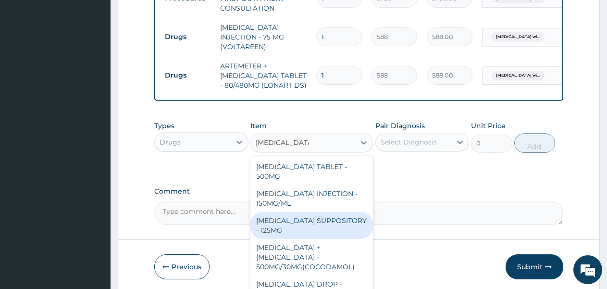
scroll to position [411, 0]
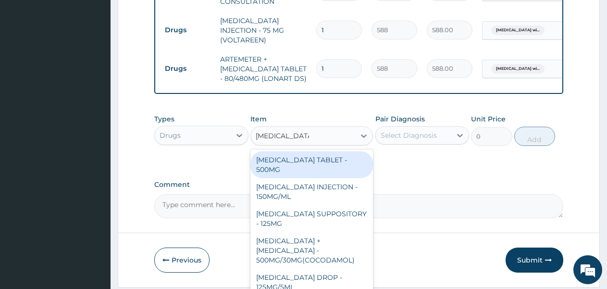
click at [339, 163] on div "[MEDICAL_DATA] TABLET - 500MG" at bounding box center [312, 164] width 123 height 27
type input "33.599999999999994"
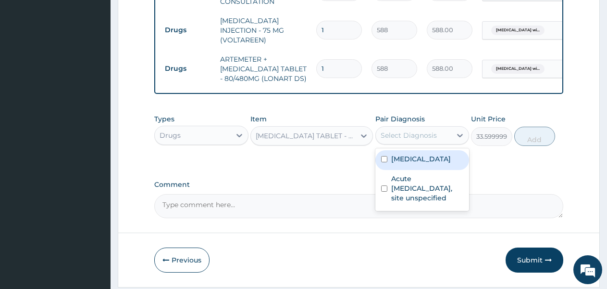
click at [428, 132] on div "Select Diagnosis" at bounding box center [414, 134] width 76 height 15
click at [425, 164] on label "[MEDICAL_DATA]" at bounding box center [421, 159] width 60 height 10
checkbox input "true"
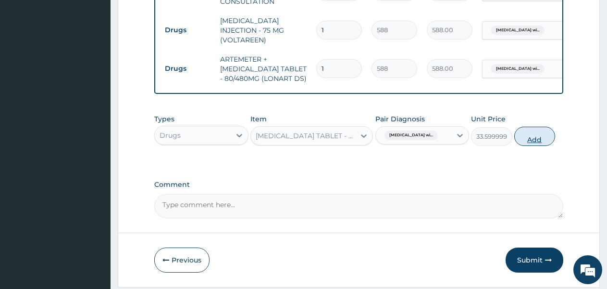
click at [528, 138] on button "Add" at bounding box center [535, 135] width 41 height 19
type input "0"
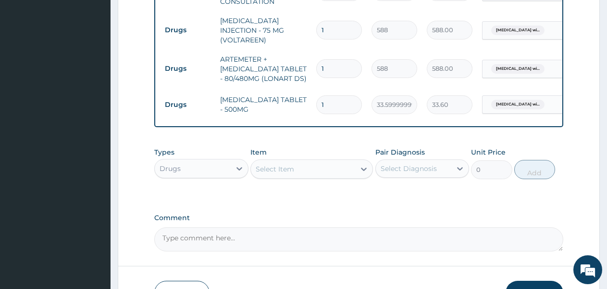
click at [323, 164] on div "Select Item" at bounding box center [303, 168] width 104 height 15
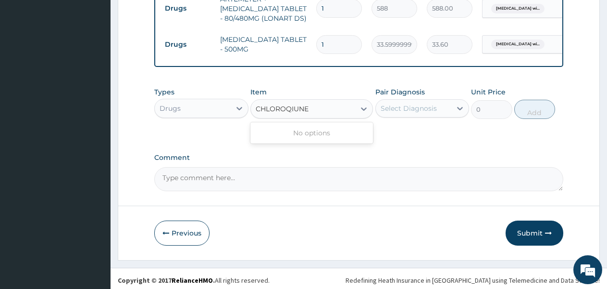
scroll to position [478, 0]
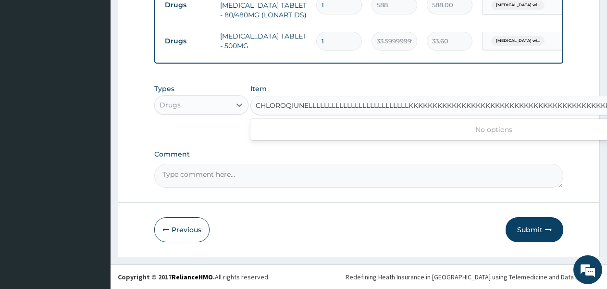
type input "CHLOROQIUNELLLLLLLLLLLLLLLLLLLLLLLLLLKKKKKKKKKKKKKKKKKKKKKKKKKKKKKKKKKKKKKKKKKK…"
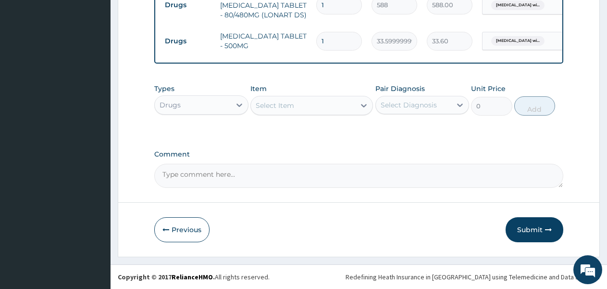
scroll to position [0, 0]
